Goal: Task Accomplishment & Management: Use online tool/utility

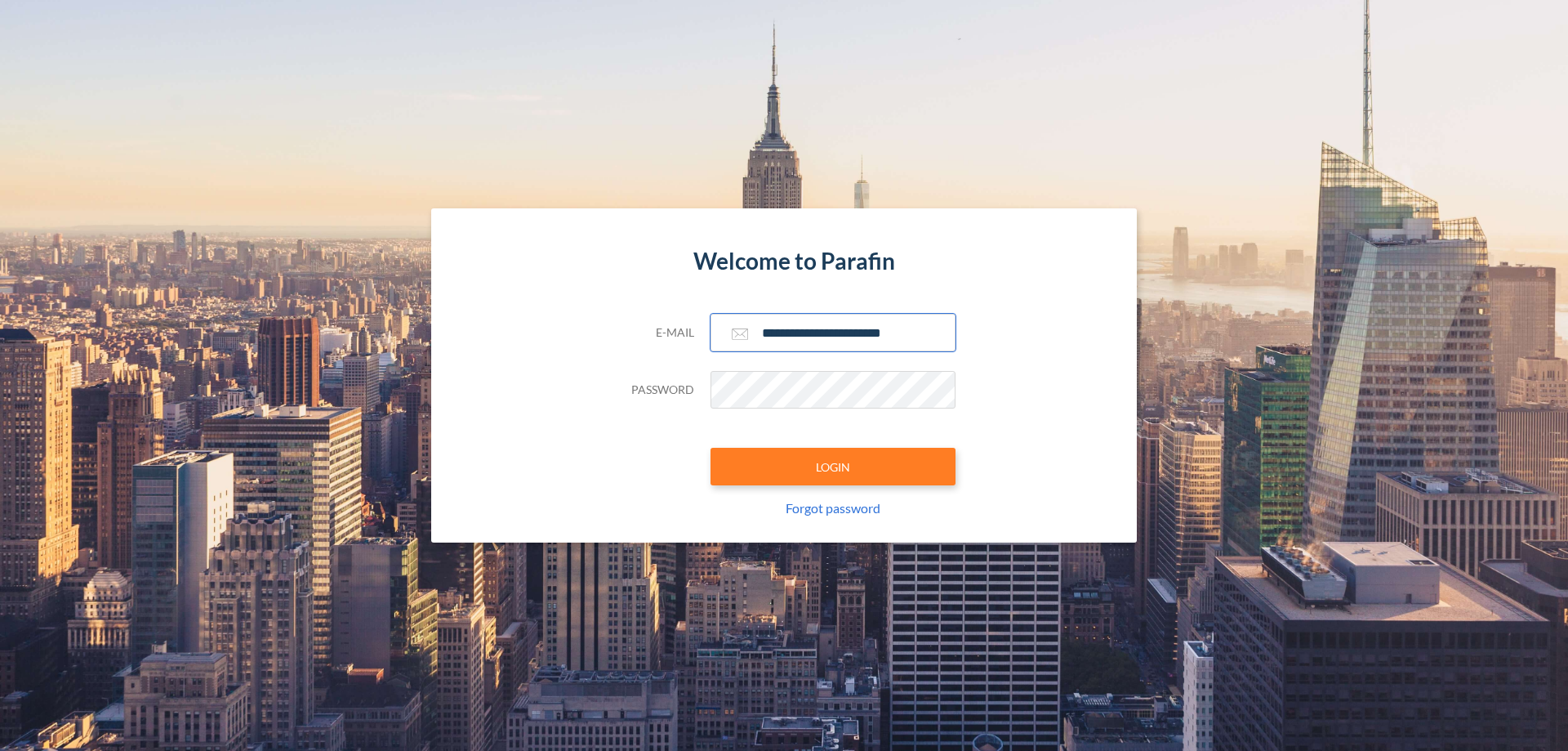
type input "**********"
click at [833, 467] on button "LOGIN" at bounding box center [833, 466] width 245 height 37
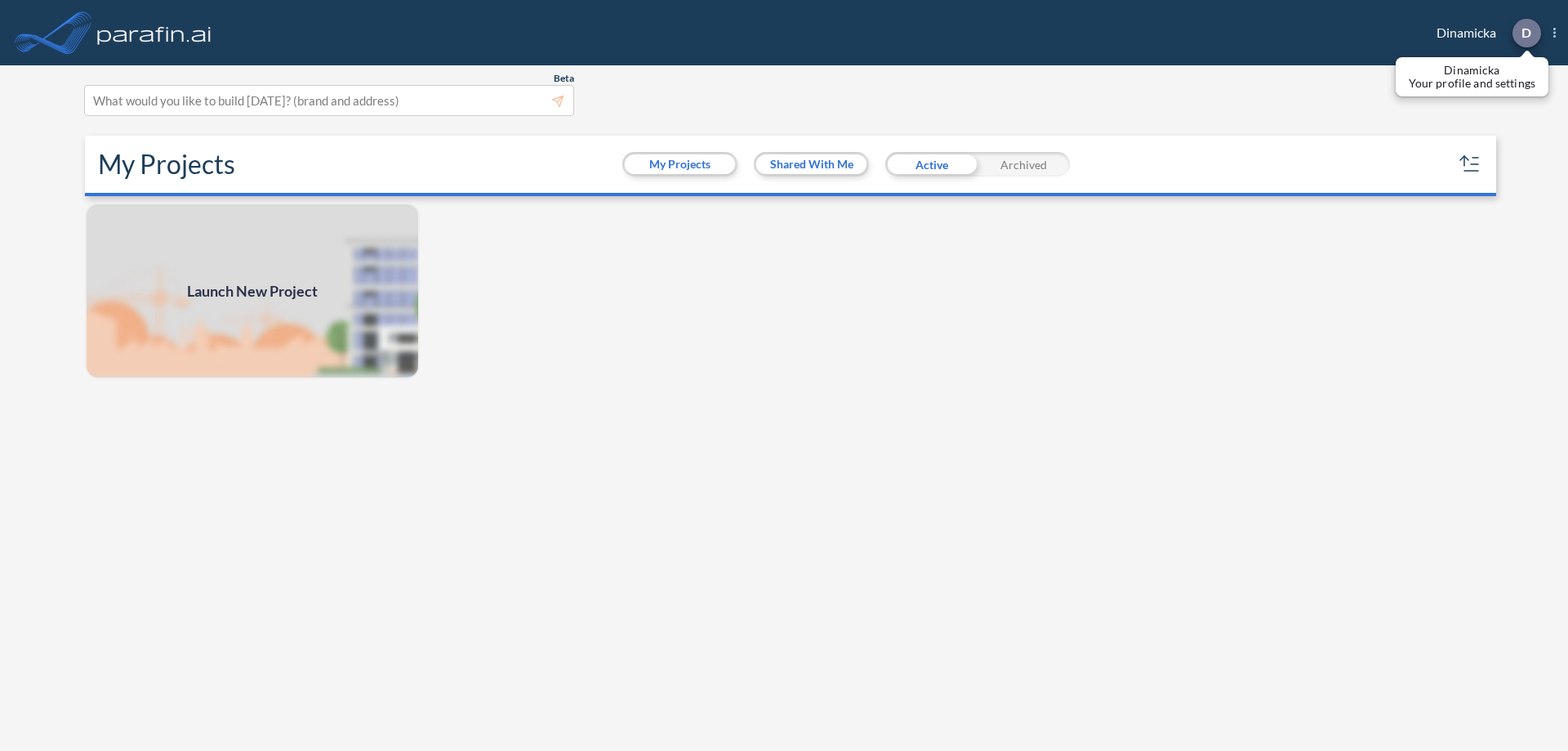
click at [1525, 33] on p "D" at bounding box center [1525, 33] width 10 height 14
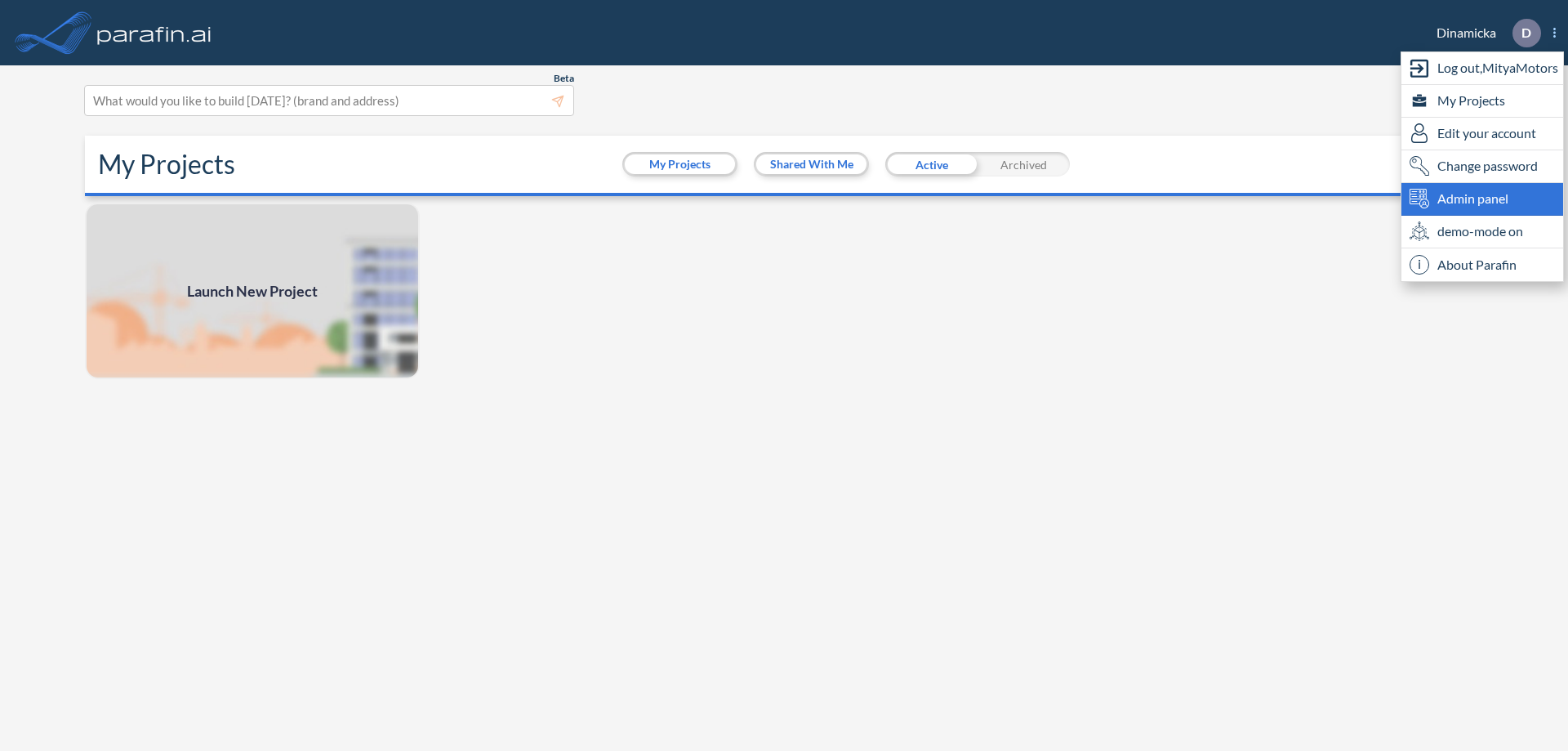
click at [1482, 198] on span "Admin panel" at bounding box center [1472, 198] width 71 height 20
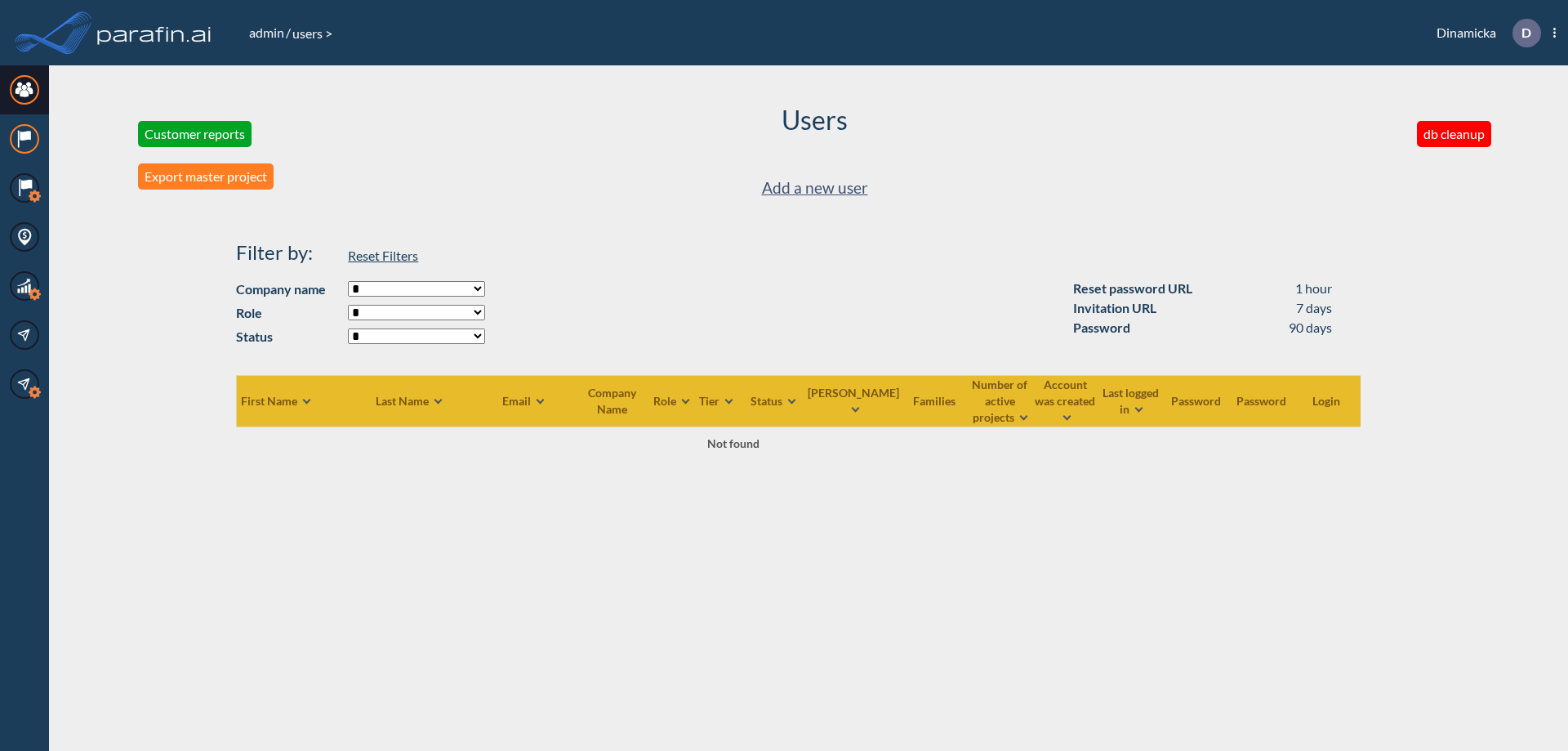
click at [24, 139] on icon at bounding box center [25, 135] width 11 height 10
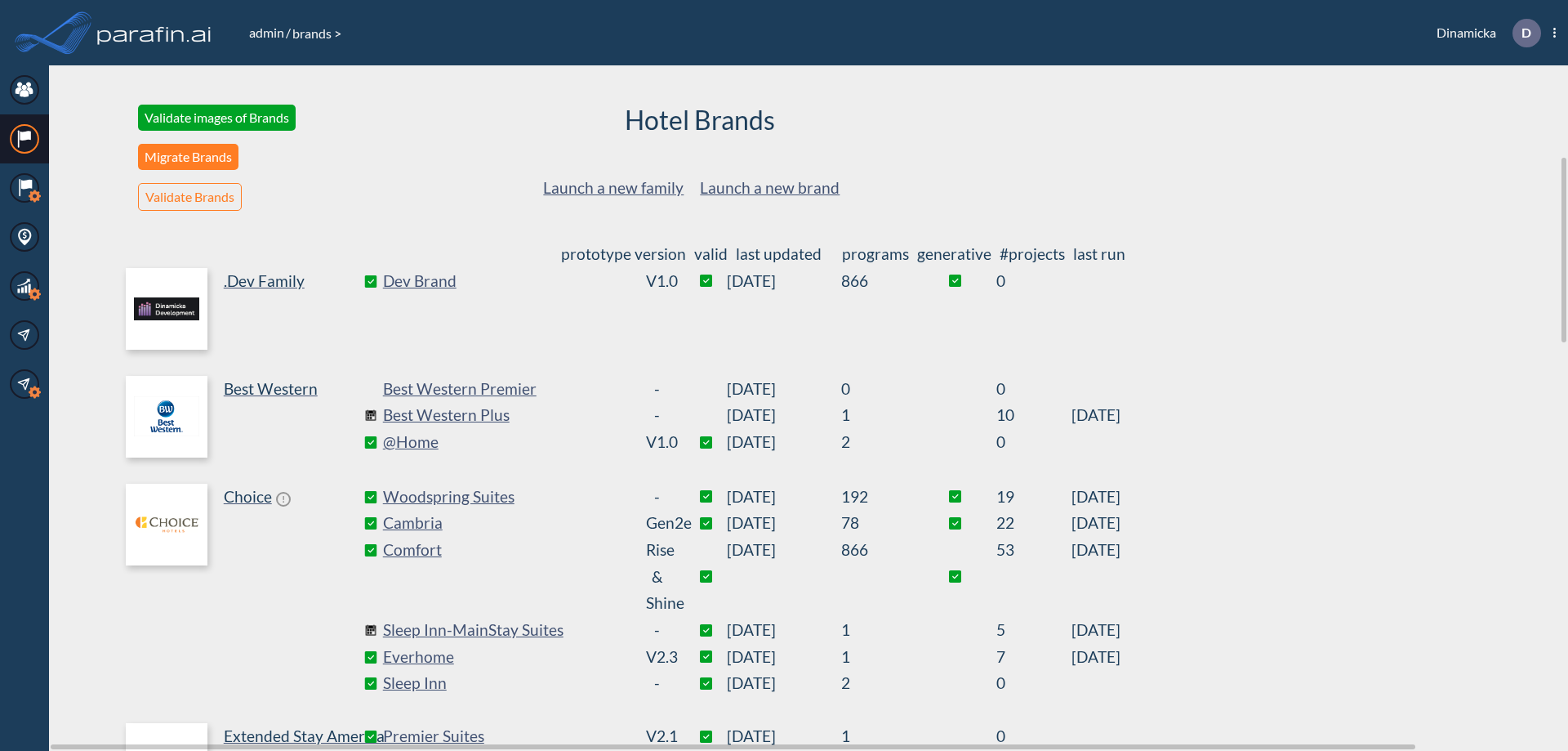
scroll to position [337, 0]
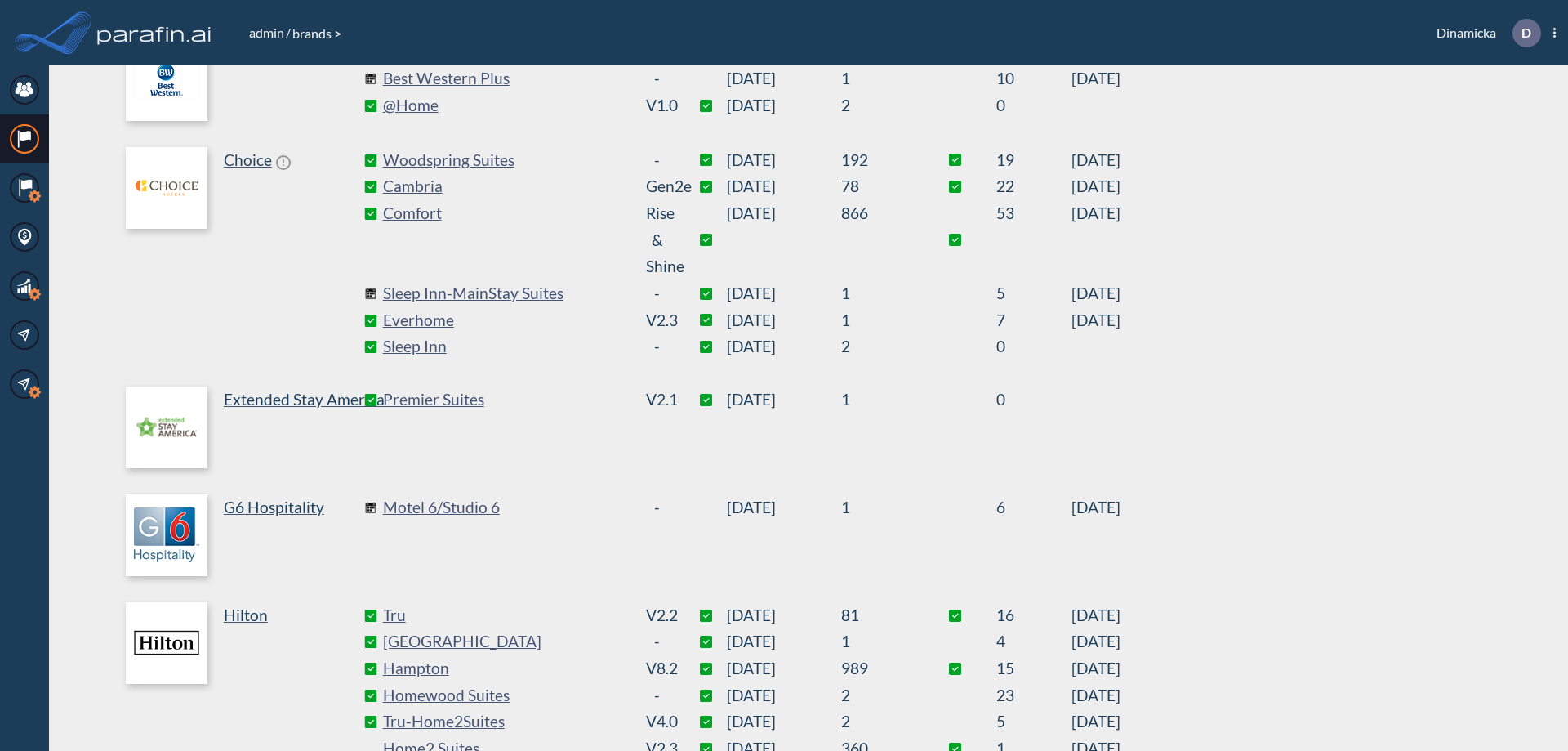
click at [504, 79] on link "Best Western Plus" at bounding box center [505, 79] width 245 height 27
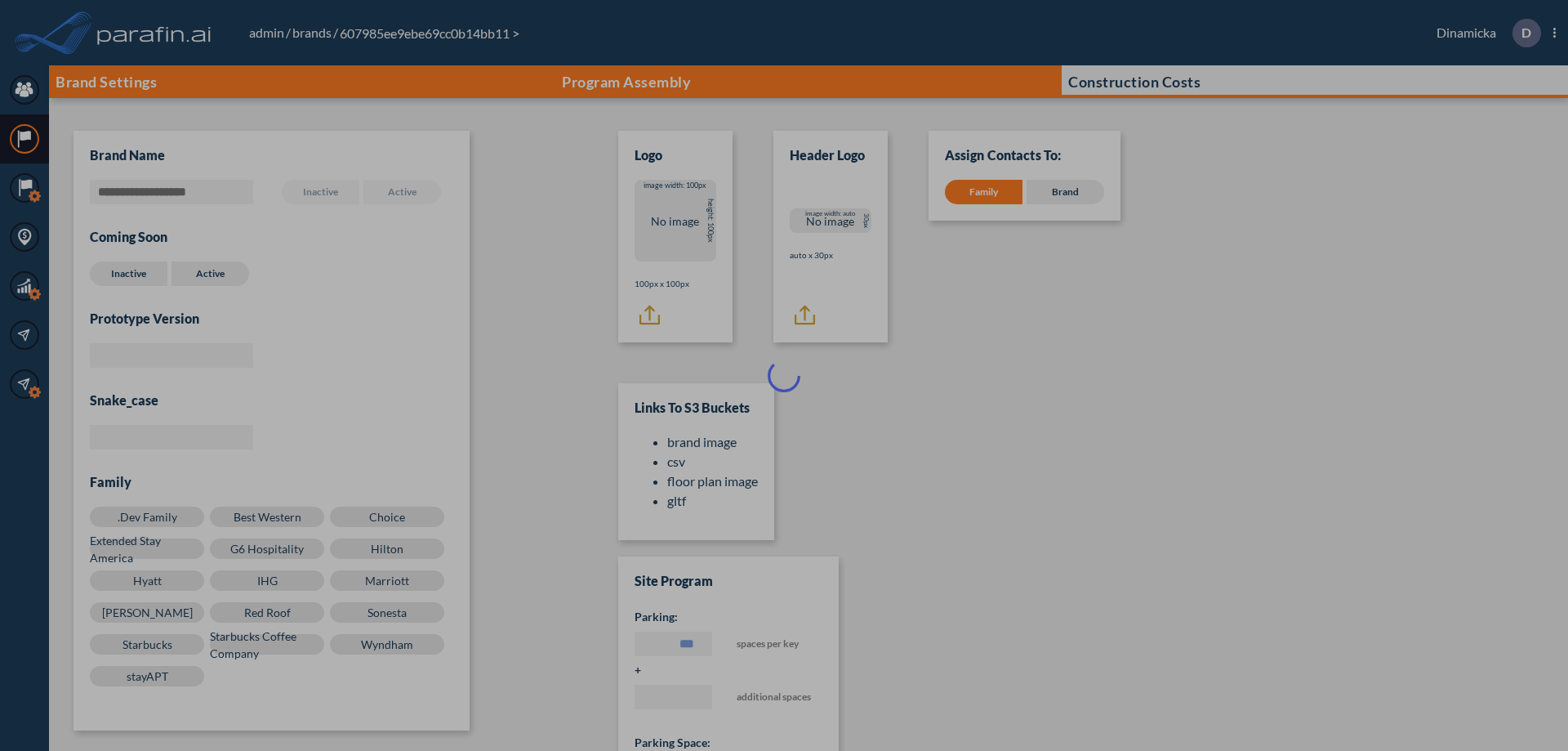
scroll to position [16, 0]
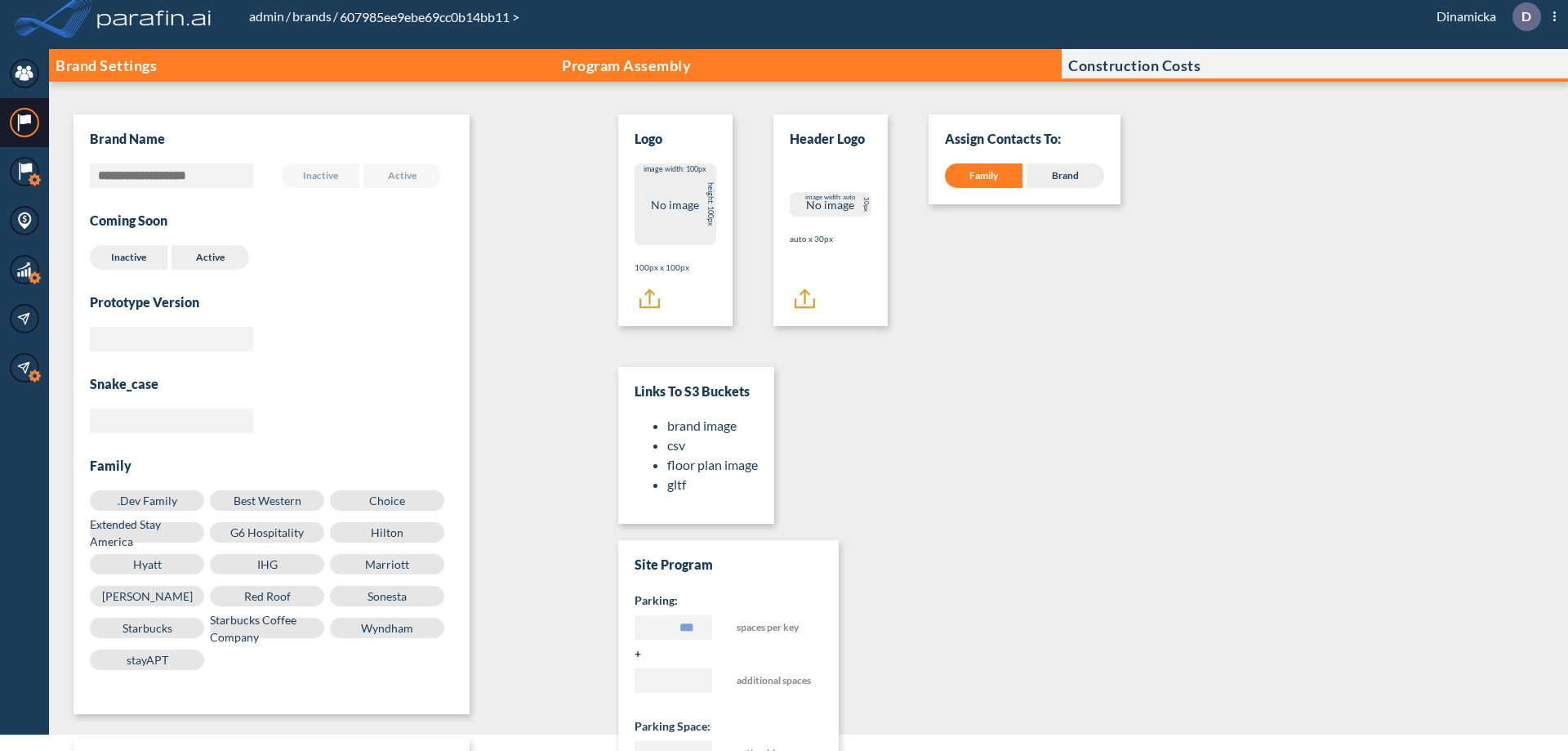
click at [626, 65] on p "Program Assembly" at bounding box center [626, 65] width 129 height 16
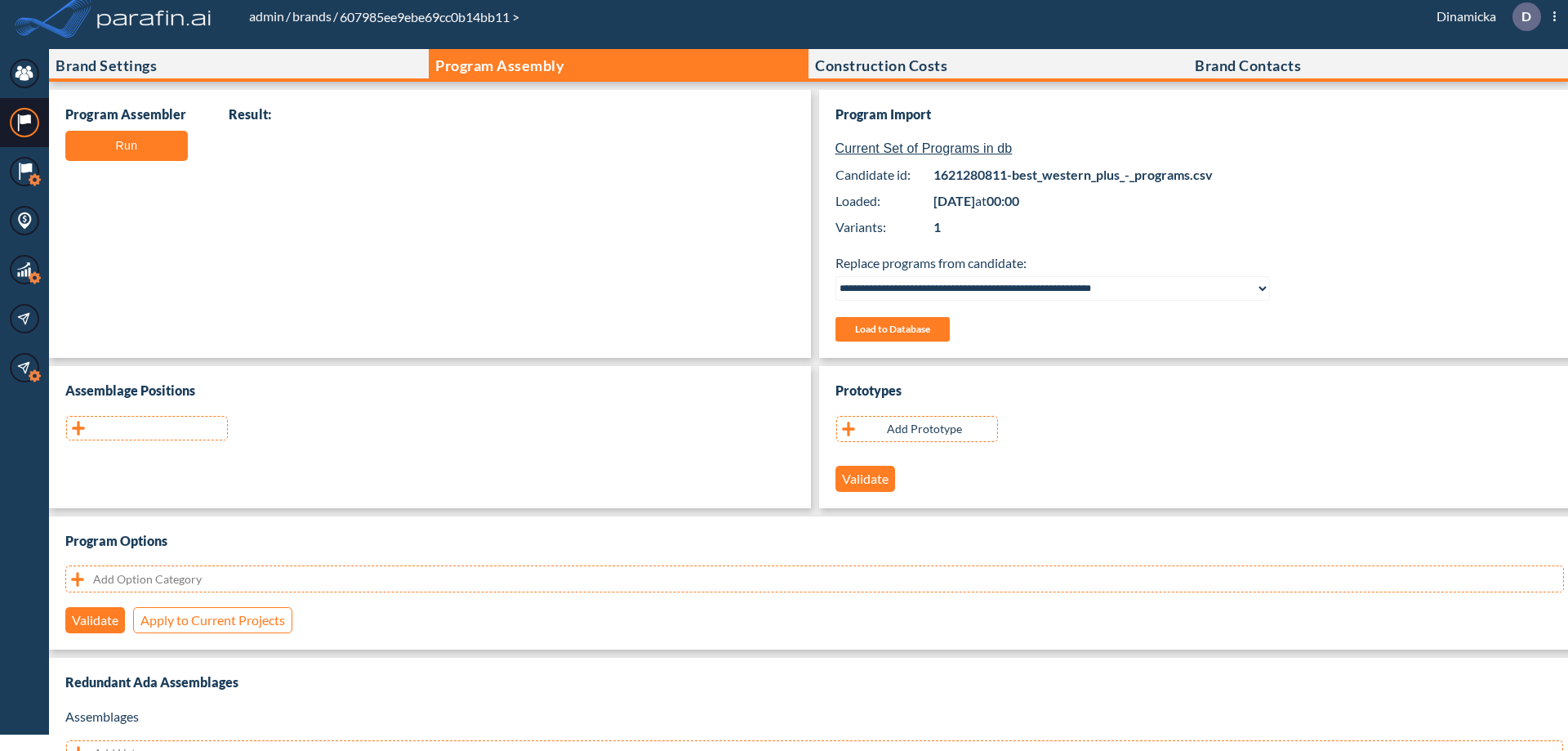
scroll to position [326, 0]
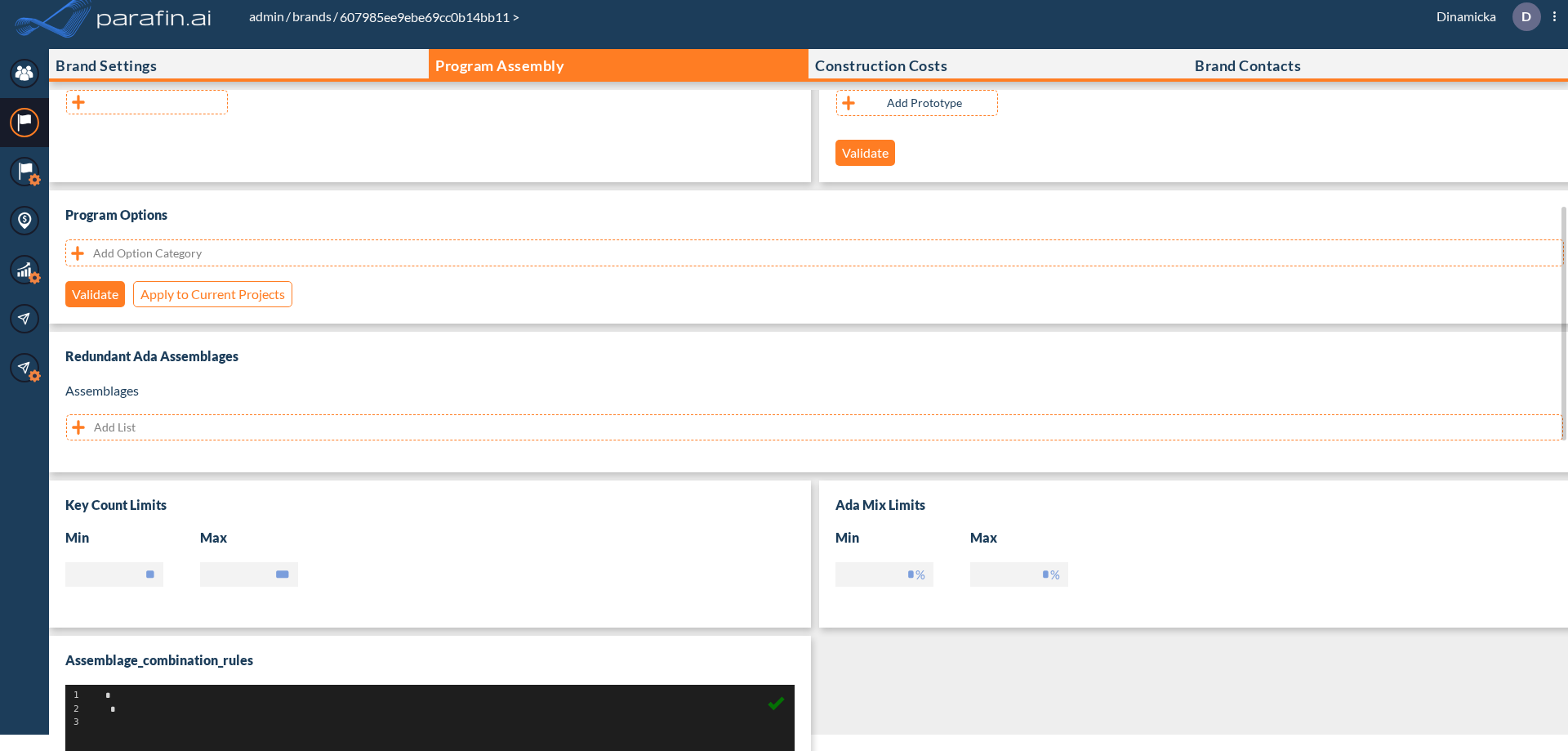
click at [147, 102] on button "button" at bounding box center [147, 101] width 162 height 24
